Goal: Task Accomplishment & Management: Complete application form

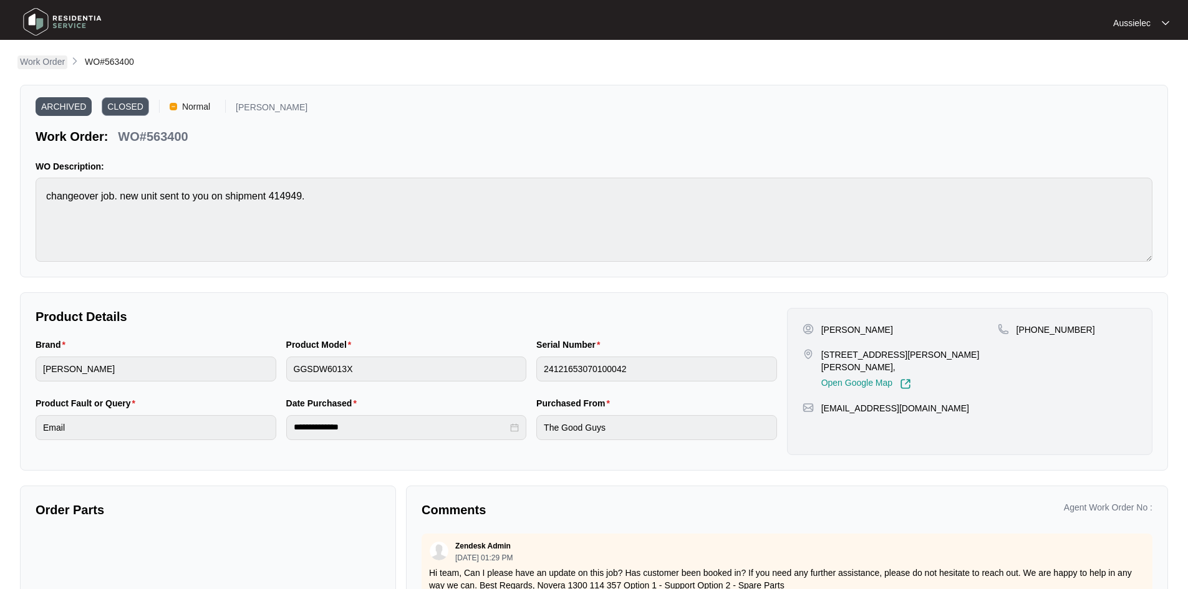
click at [36, 59] on p "Work Order" at bounding box center [42, 62] width 45 height 12
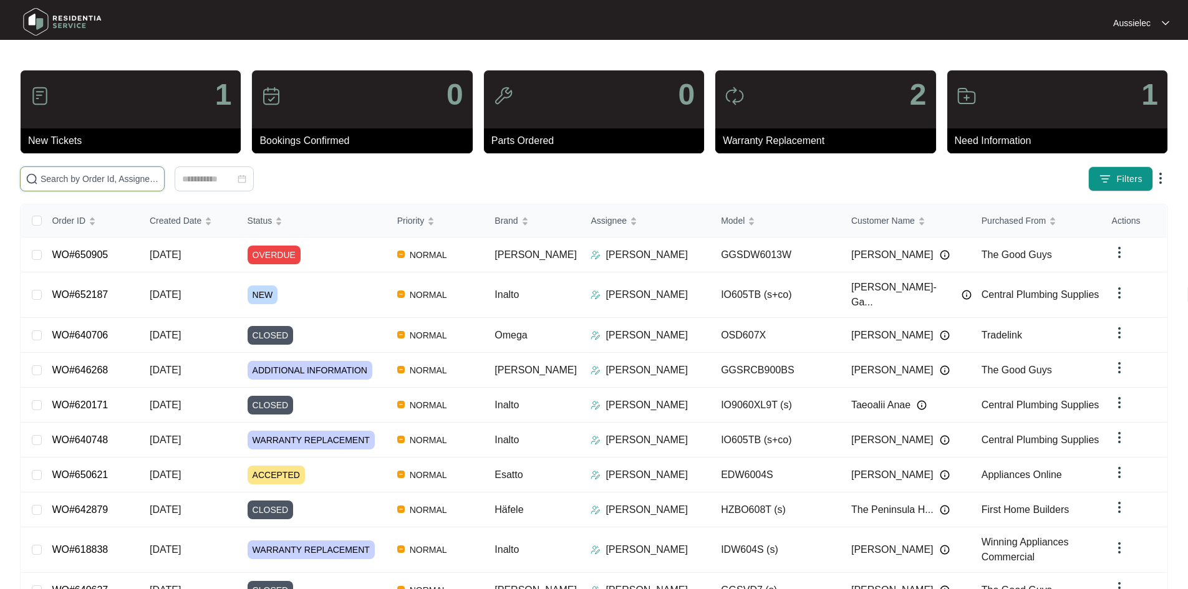
click at [95, 180] on input "text" at bounding box center [100, 179] width 119 height 14
paste input "652187"
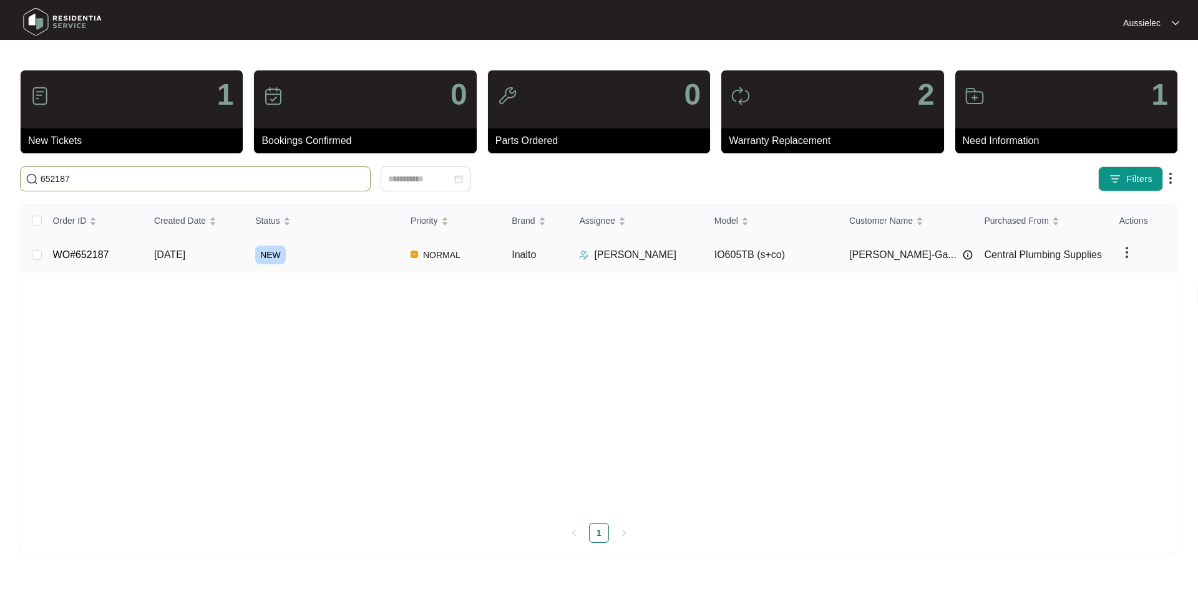
type input "652187"
click at [267, 249] on span "NEW" at bounding box center [270, 255] width 31 height 19
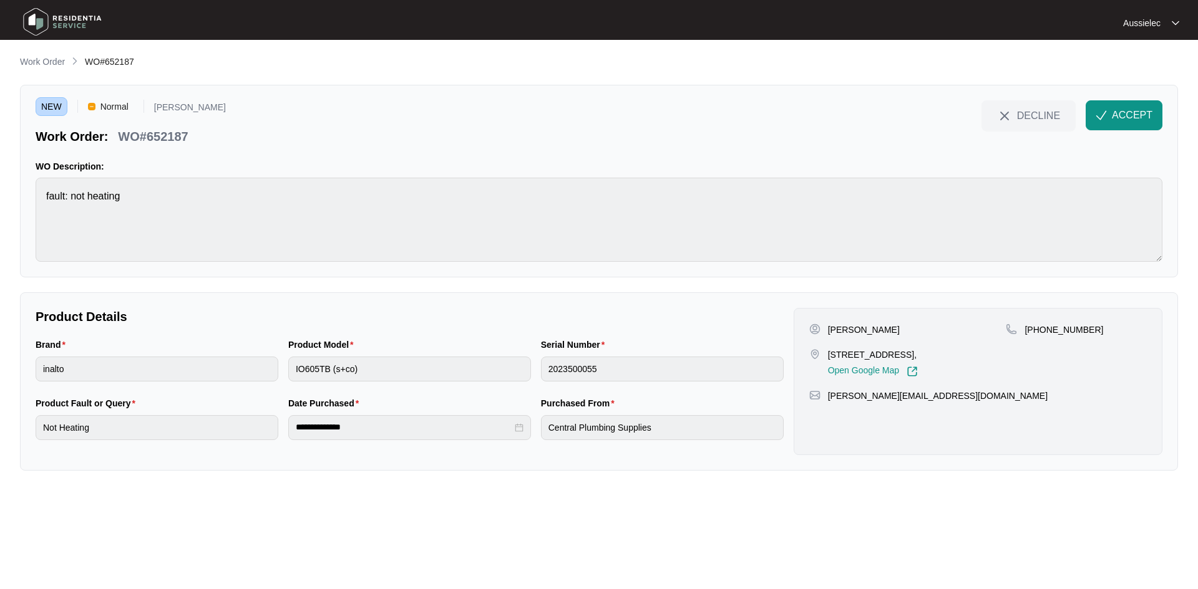
drag, startPoint x: 830, startPoint y: 354, endPoint x: 969, endPoint y: 357, distance: 139.8
click at [918, 357] on p "[STREET_ADDRESS]," at bounding box center [873, 355] width 90 height 12
copy p "[STREET_ADDRESS]"
drag, startPoint x: 168, startPoint y: 138, endPoint x: 148, endPoint y: 133, distance: 21.0
click at [148, 133] on div "Work Order: WO#652187" at bounding box center [131, 135] width 190 height 22
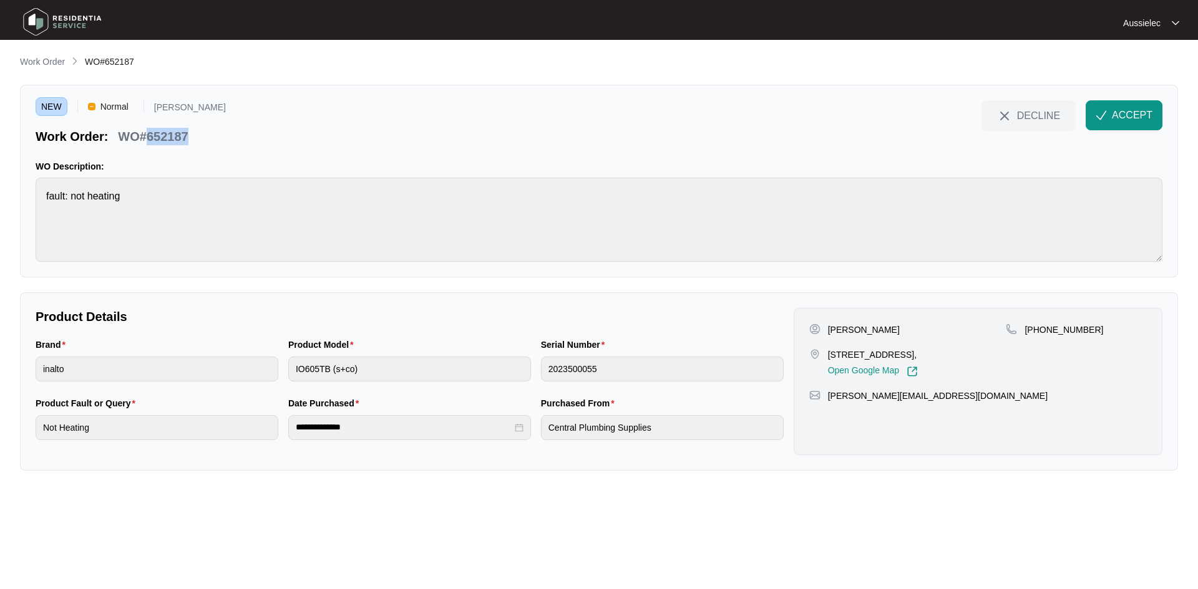
copy p "652187"
click at [835, 331] on p "[PERSON_NAME]" at bounding box center [864, 330] width 72 height 12
click at [834, 331] on p "[PERSON_NAME]" at bounding box center [864, 330] width 72 height 12
copy p "[PERSON_NAME]"
click at [856, 324] on p "[PERSON_NAME]" at bounding box center [864, 330] width 72 height 12
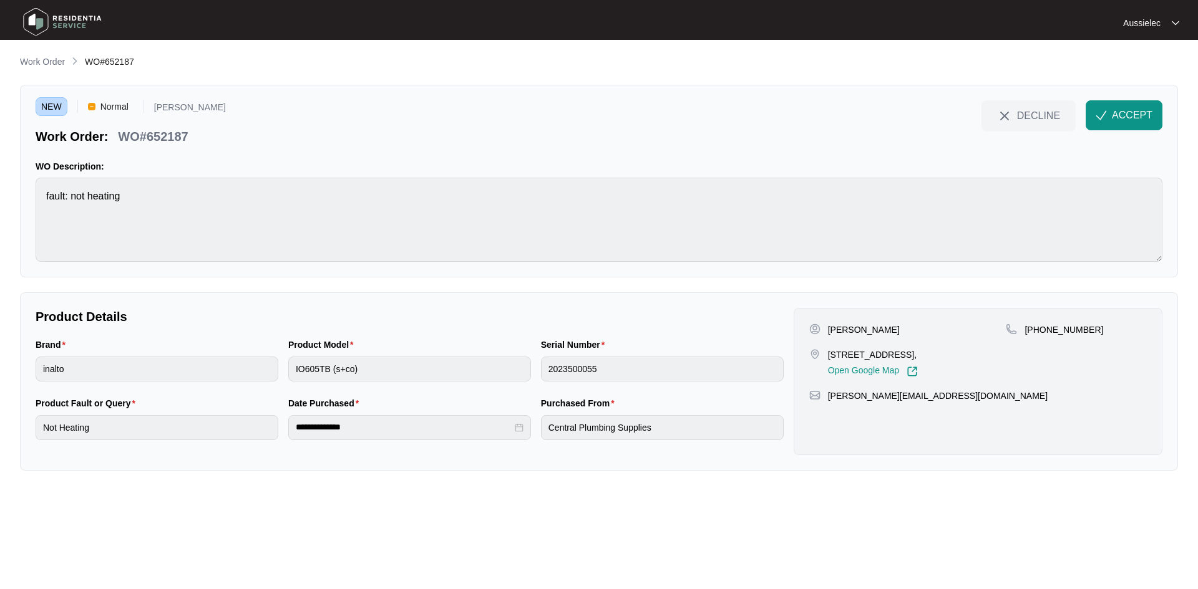
drag, startPoint x: 855, startPoint y: 330, endPoint x: 914, endPoint y: 332, distance: 59.3
click at [914, 332] on div "[PERSON_NAME]" at bounding box center [907, 330] width 197 height 12
copy p "[PERSON_NAME]"
drag, startPoint x: 832, startPoint y: 399, endPoint x: 970, endPoint y: 400, distance: 137.9
click at [970, 400] on div "[PERSON_NAME][EMAIL_ADDRESS][DOMAIN_NAME]" at bounding box center [977, 396] width 337 height 12
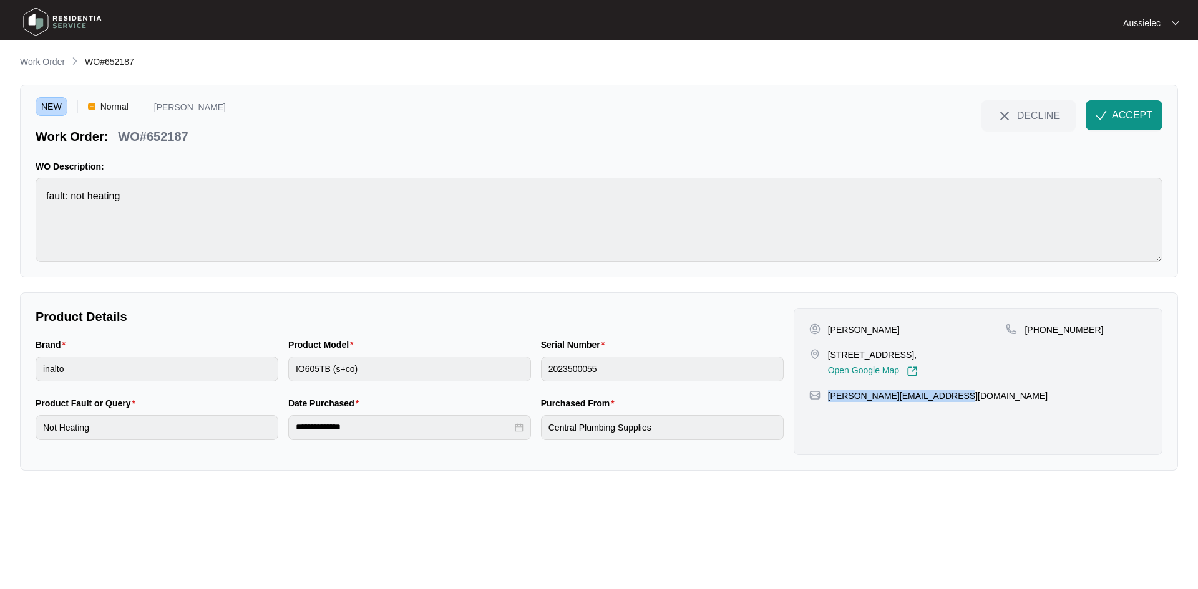
copy p "[PERSON_NAME][EMAIL_ADDRESS][DOMAIN_NAME]"
drag, startPoint x: 1037, startPoint y: 329, endPoint x: 1098, endPoint y: 331, distance: 61.2
click at [1098, 331] on div "[PHONE_NUMBER]" at bounding box center [1076, 330] width 141 height 12
copy p "434330233"
click at [26, 194] on div "NEW Normal [PERSON_NAME] Work Order: WO#652187 DECLINE ACCEPT WO Description: f…" at bounding box center [599, 181] width 1158 height 193
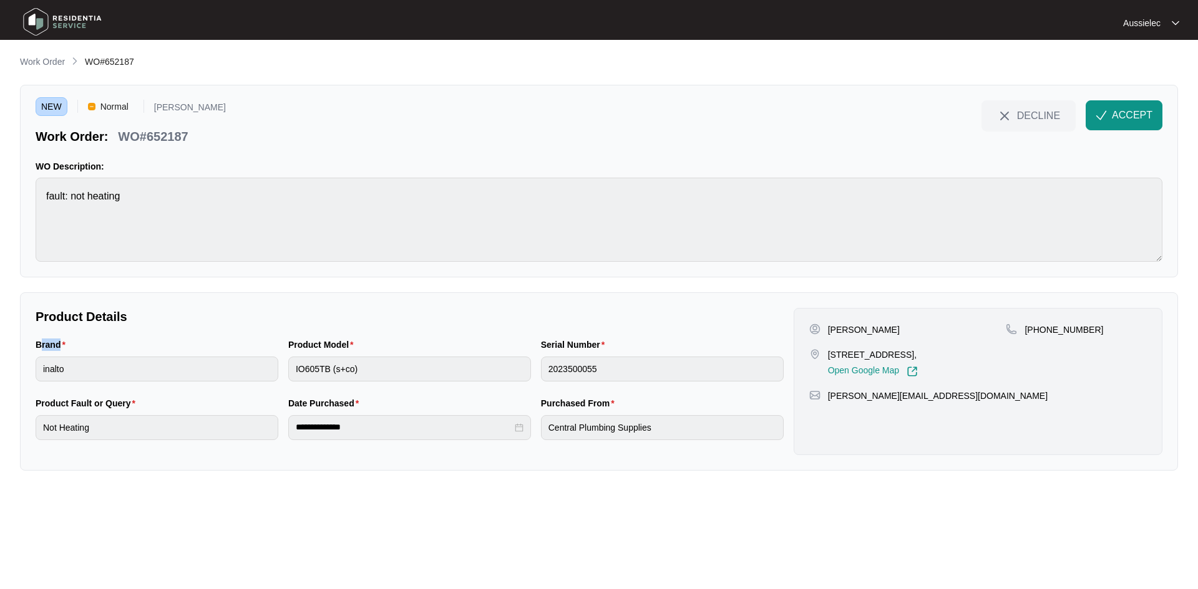
click at [58, 348] on label "Brand" at bounding box center [53, 345] width 35 height 12
drag, startPoint x: 30, startPoint y: 342, endPoint x: 76, endPoint y: 346, distance: 46.4
click at [76, 346] on div "**********" at bounding box center [599, 382] width 1158 height 178
copy label "Brand"
click at [30, 371] on div "**********" at bounding box center [599, 382] width 1158 height 178
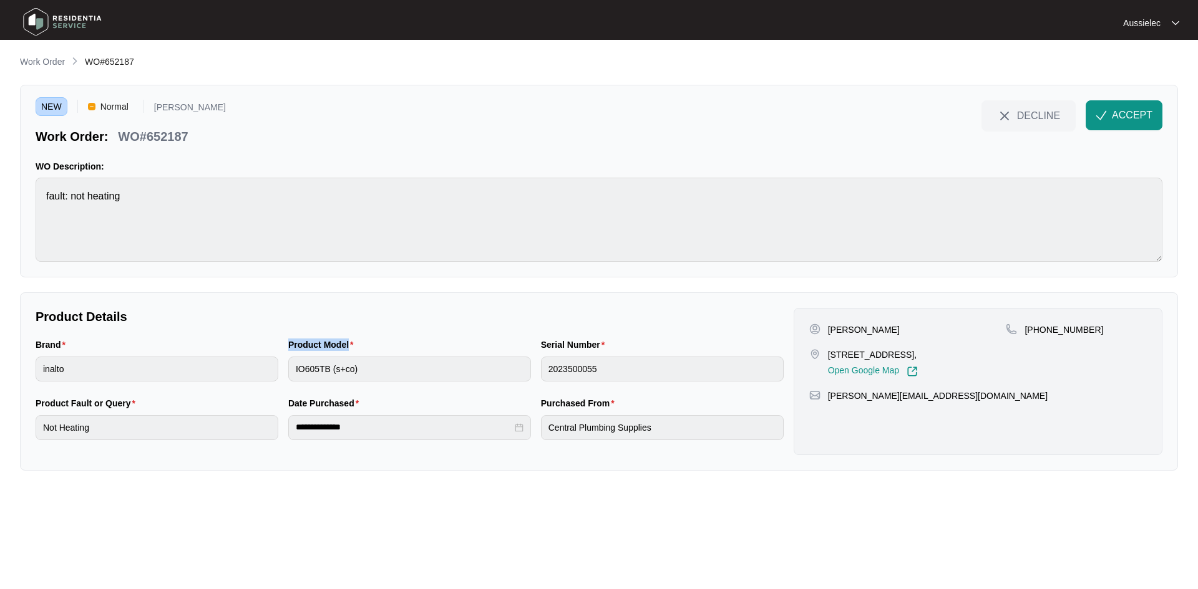
drag, startPoint x: 284, startPoint y: 340, endPoint x: 361, endPoint y: 343, distance: 77.4
click at [361, 343] on div "Product Model IO605TB (s+co)" at bounding box center [409, 367] width 253 height 59
copy label "Product Model"
click at [277, 371] on div "Brand inalto Product Model IO605TB (s+co) Serial Number 2023500055" at bounding box center [410, 367] width 758 height 59
click at [533, 383] on div "Brand inalto Product Model IO605TB (s+co) Serial Number 2023500055" at bounding box center [410, 367] width 758 height 59
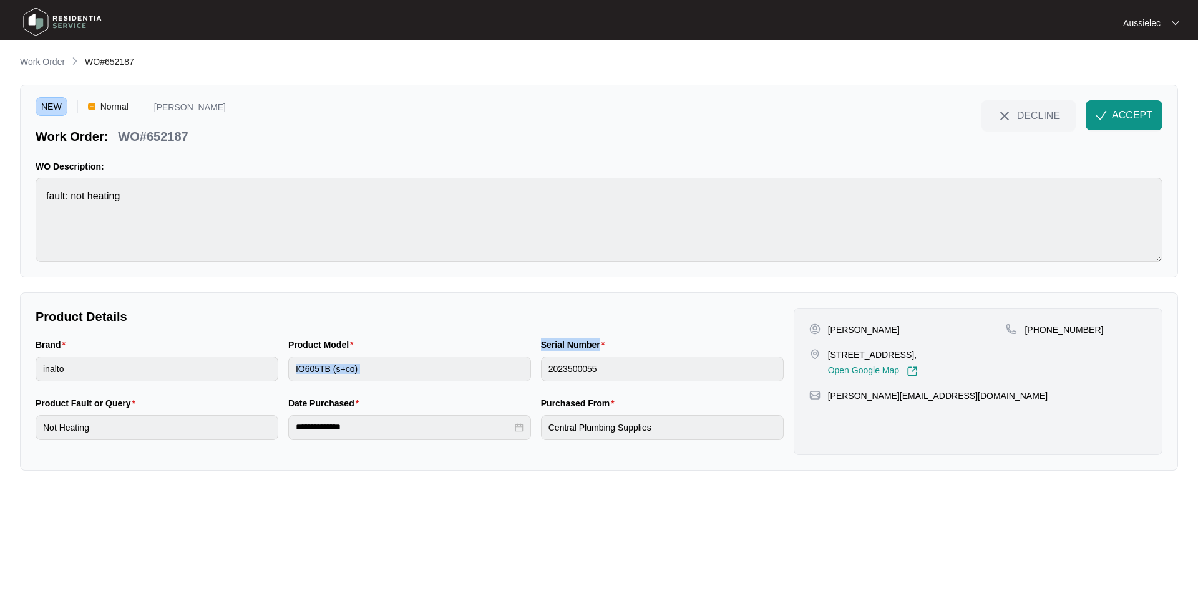
drag, startPoint x: 606, startPoint y: 344, endPoint x: 531, endPoint y: 342, distance: 74.9
click at [531, 342] on div "Brand inalto Product Model IO605TB (s+co) Serial Number 2023500055" at bounding box center [410, 367] width 758 height 59
click at [598, 336] on div "**********" at bounding box center [410, 381] width 758 height 147
click at [588, 346] on label "Serial Number" at bounding box center [575, 345] width 69 height 12
click at [586, 346] on label "Serial Number" at bounding box center [575, 345] width 69 height 12
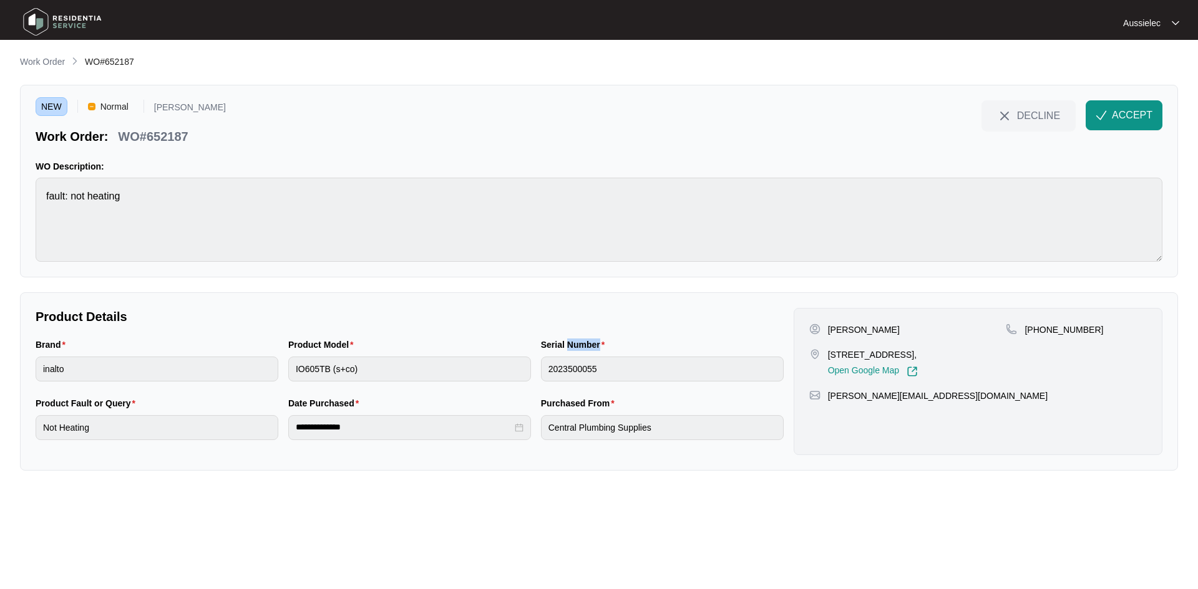
click at [586, 346] on label "Serial Number" at bounding box center [575, 345] width 69 height 12
drag, startPoint x: 538, startPoint y: 342, endPoint x: 599, endPoint y: 339, distance: 61.2
click at [599, 339] on div "Serial Number 2023500055" at bounding box center [662, 367] width 253 height 59
copy label "Serial Number"
click at [535, 376] on div "Brand inalto Product Model IO605TB (s+co) Serial Number 2023500055" at bounding box center [410, 367] width 758 height 59
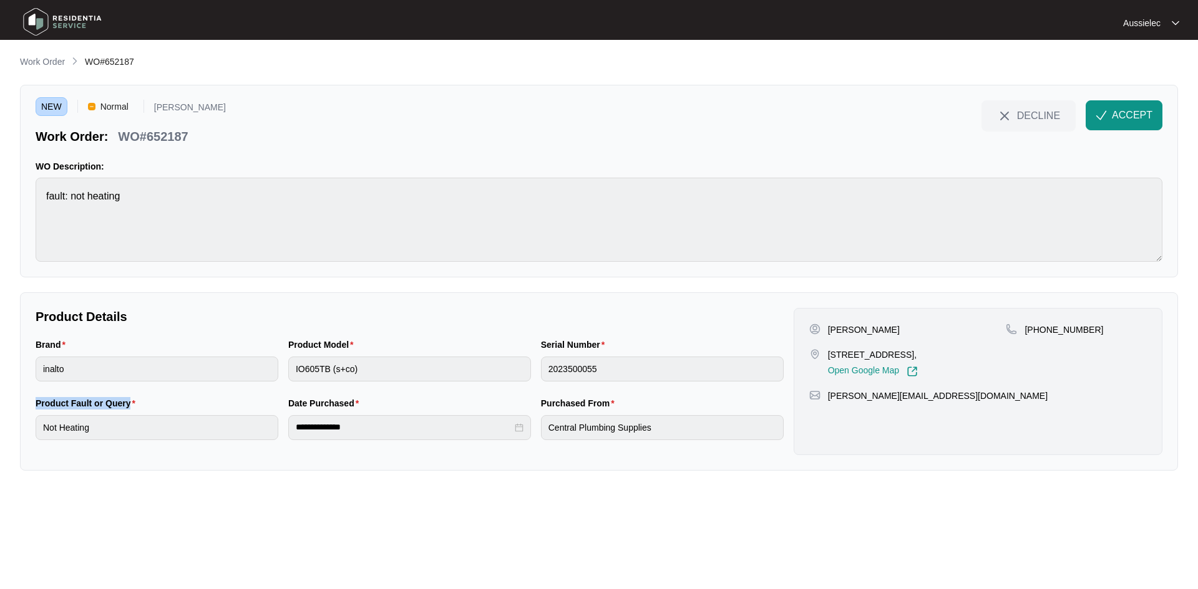
drag, startPoint x: 91, startPoint y: 406, endPoint x: 14, endPoint y: 401, distance: 76.9
click at [14, 401] on main "**********" at bounding box center [599, 294] width 1198 height 589
click at [11, 425] on main "**********" at bounding box center [599, 294] width 1198 height 589
drag, startPoint x: 354, startPoint y: 407, endPoint x: 256, endPoint y: 396, distance: 98.6
click at [256, 397] on div "**********" at bounding box center [410, 426] width 758 height 59
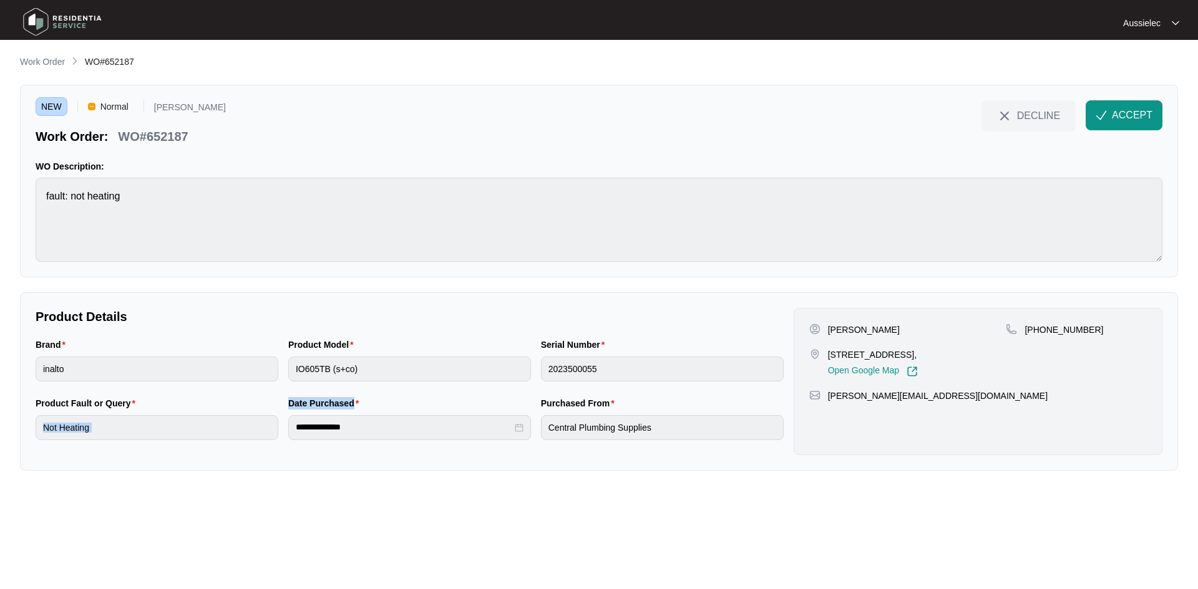
click at [354, 406] on label "Date Purchased" at bounding box center [325, 403] width 75 height 12
drag, startPoint x: 384, startPoint y: 414, endPoint x: 286, endPoint y: 408, distance: 97.5
click at [286, 408] on div "**********" at bounding box center [409, 426] width 253 height 59
copy label "Date Purchased"
click at [288, 432] on div "**********" at bounding box center [409, 427] width 243 height 25
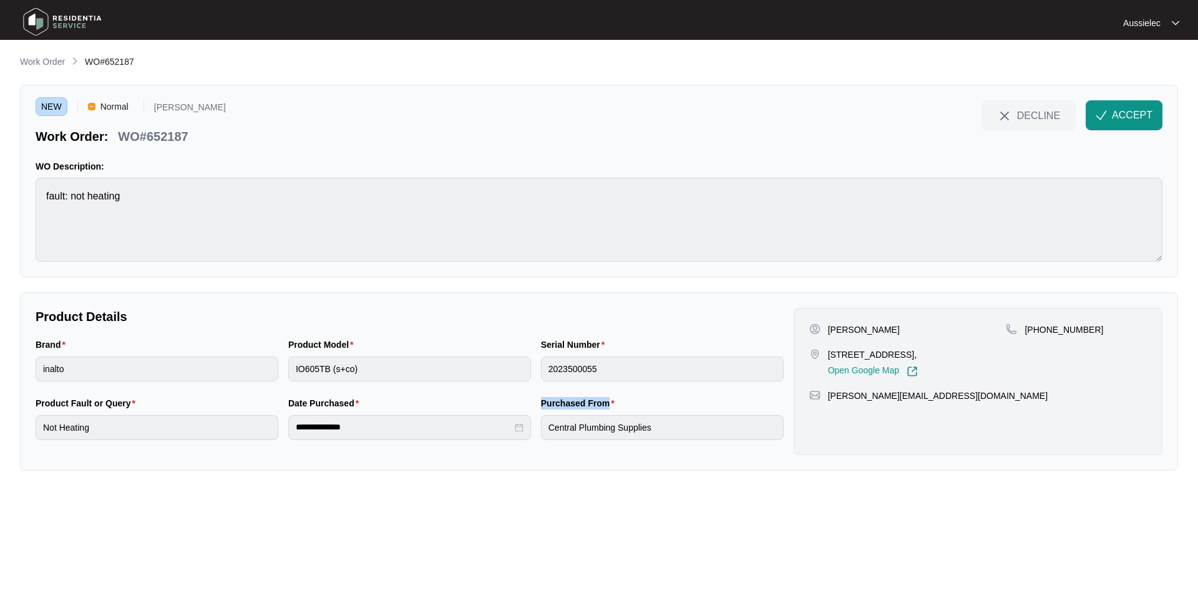
drag, startPoint x: 539, startPoint y: 400, endPoint x: 652, endPoint y: 410, distance: 114.0
click at [652, 410] on div "Purchased From Central Plumbing Supplies" at bounding box center [662, 426] width 253 height 59
click at [538, 432] on div "Purchased From Central Plumbing Supplies" at bounding box center [662, 426] width 253 height 59
click at [1125, 109] on span "ACCEPT" at bounding box center [1132, 115] width 41 height 15
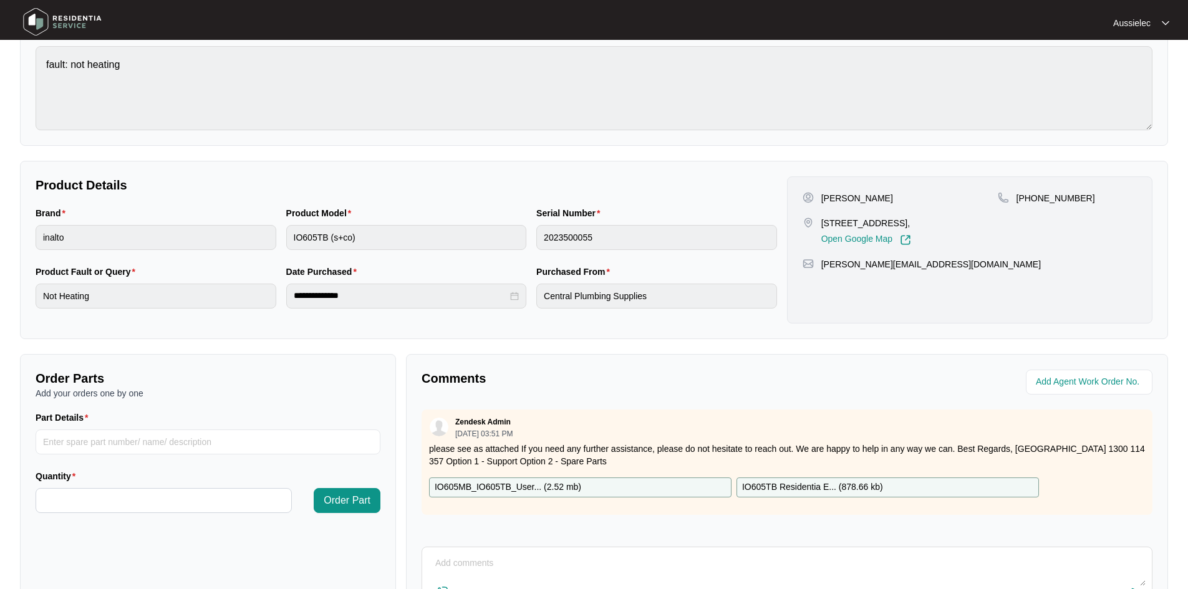
scroll to position [238, 0]
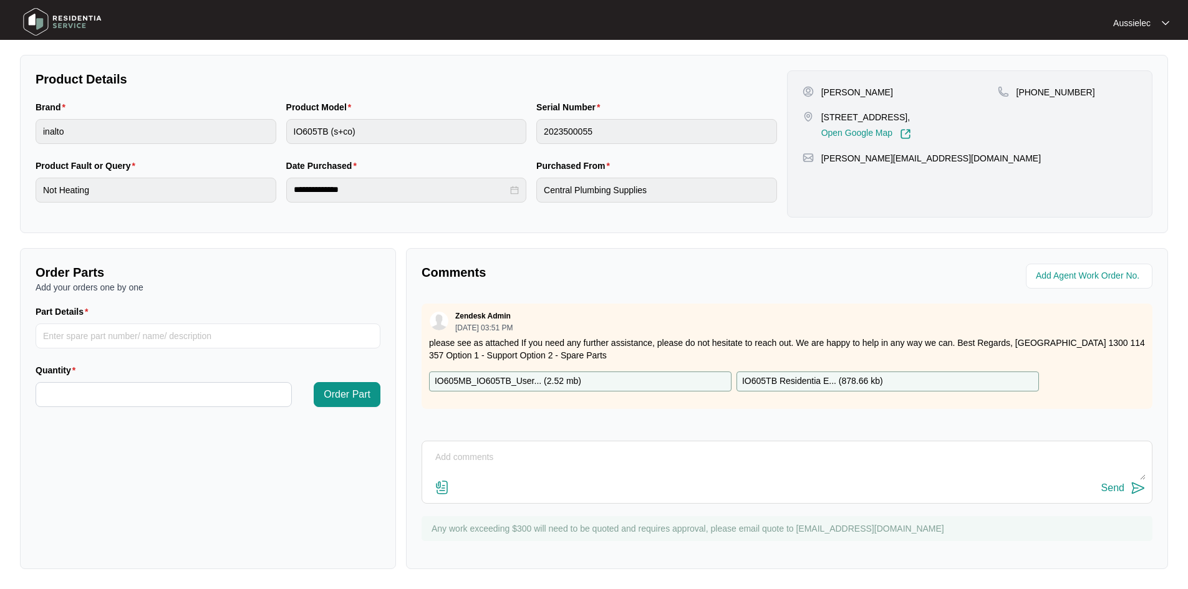
click at [555, 377] on p "IO605MB_IO605TB_User... ( 2.52 mb )" at bounding box center [508, 382] width 147 height 14
click at [867, 381] on p "IO605TB Residentia E... ( 878.66 kb )" at bounding box center [812, 382] width 141 height 14
